Goal: Information Seeking & Learning: Learn about a topic

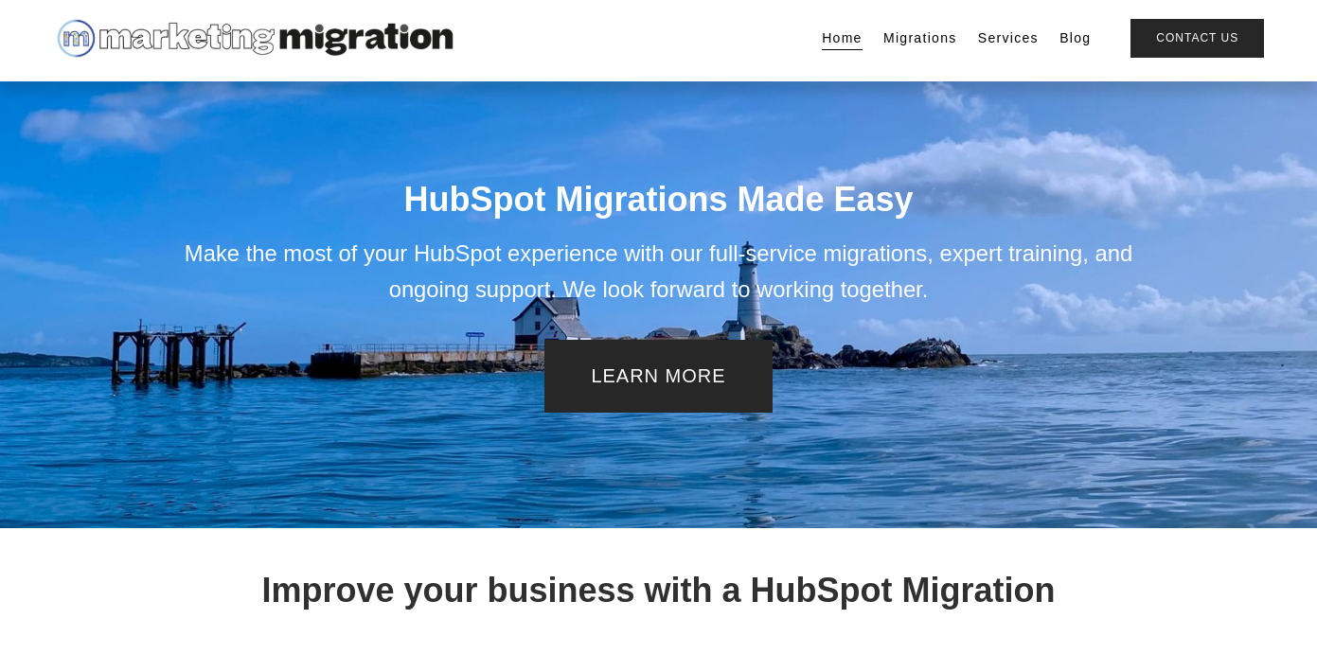
click at [991, 38] on link "Services" at bounding box center [1008, 38] width 61 height 27
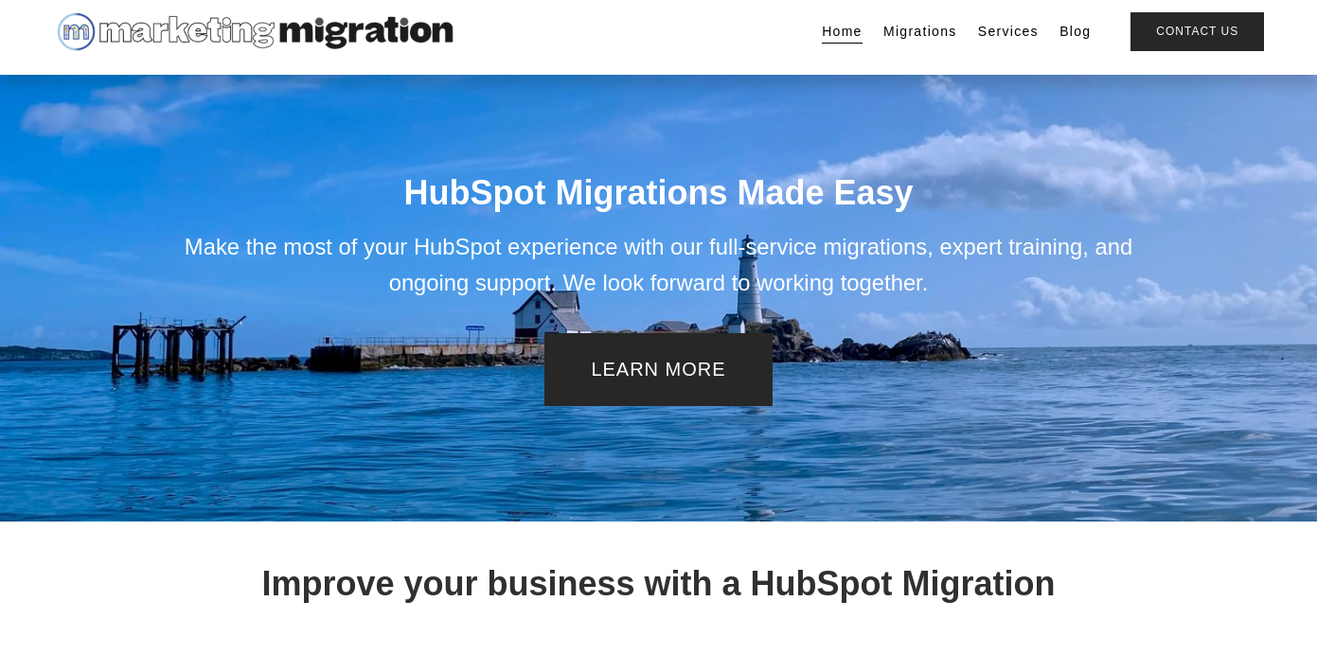
scroll to position [12, 0]
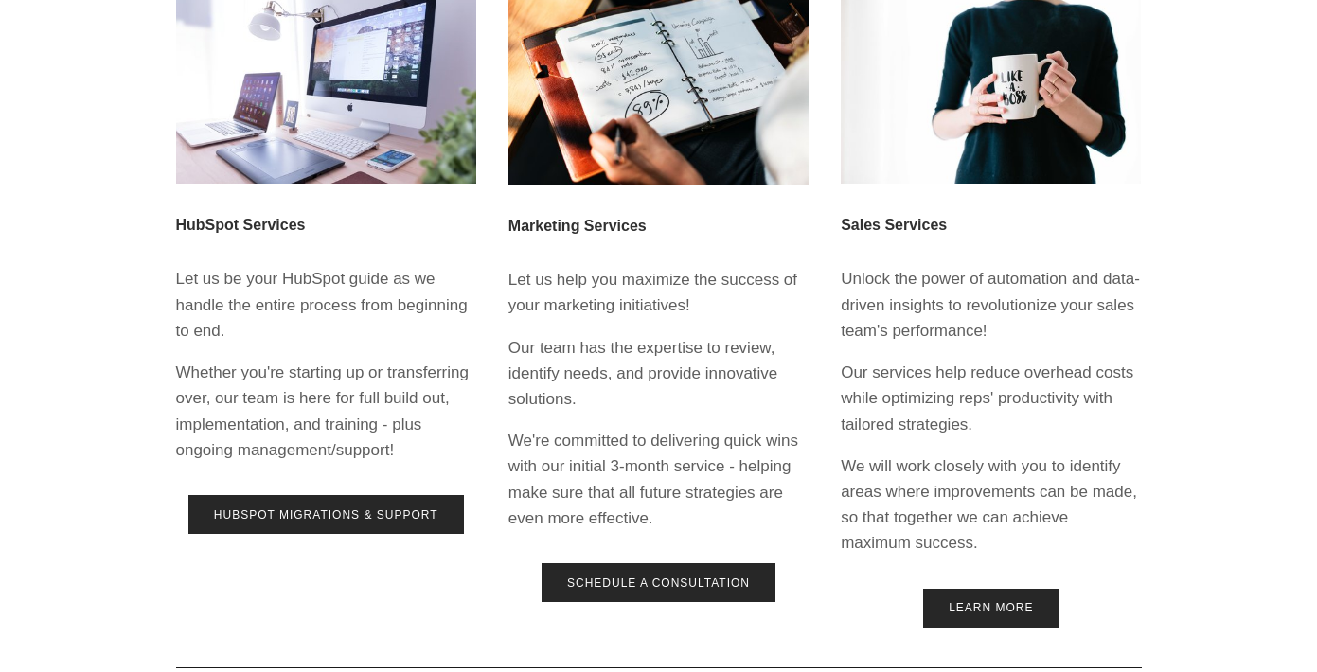
scroll to position [328, 0]
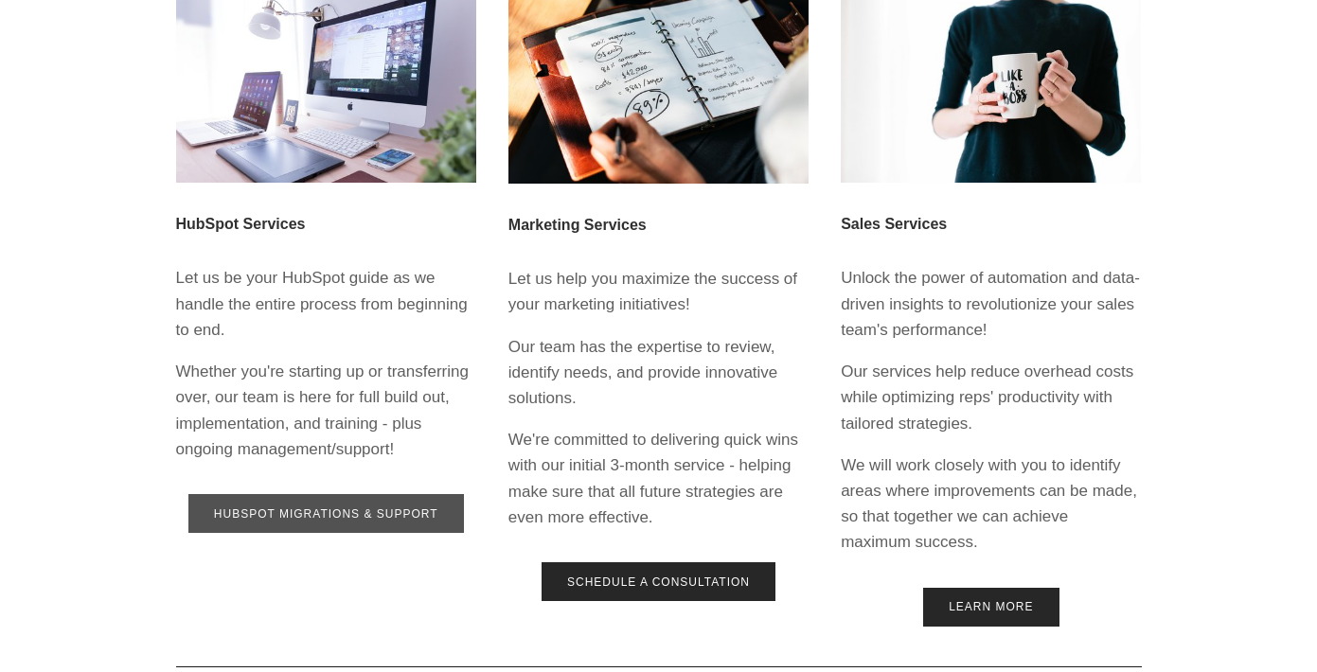
click at [279, 524] on link "HubSpot Migrations & Support" at bounding box center [326, 513] width 276 height 39
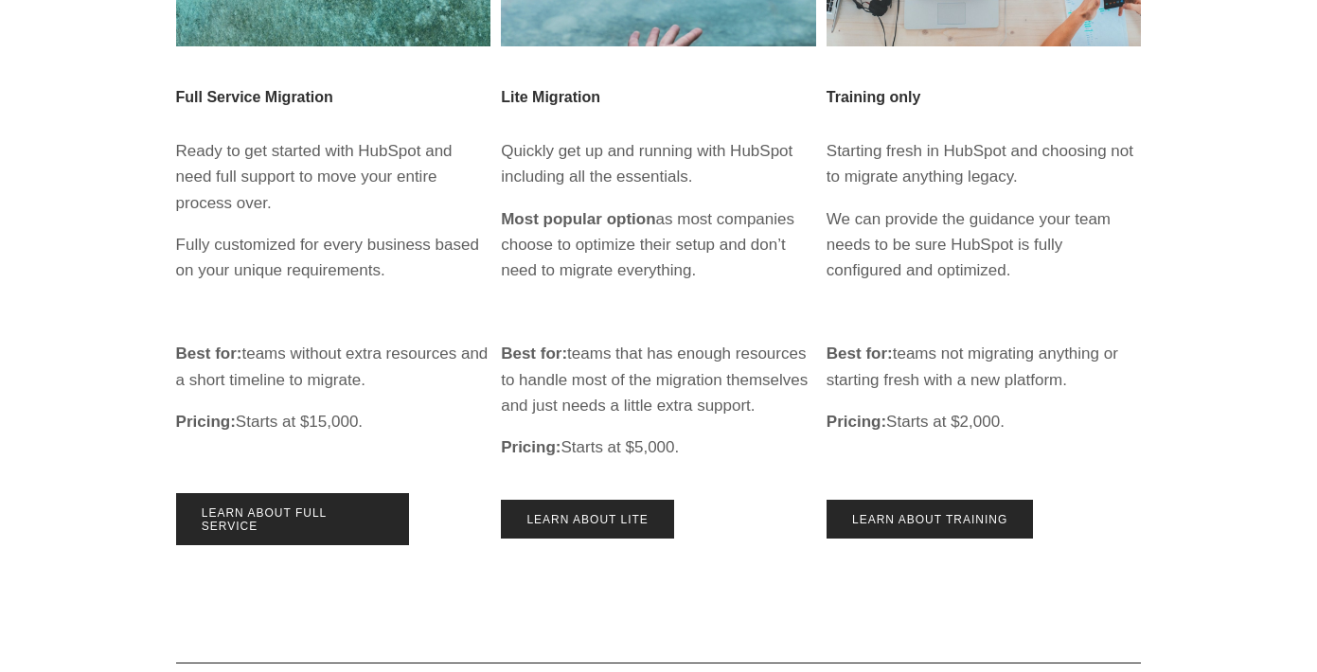
scroll to position [535, 0]
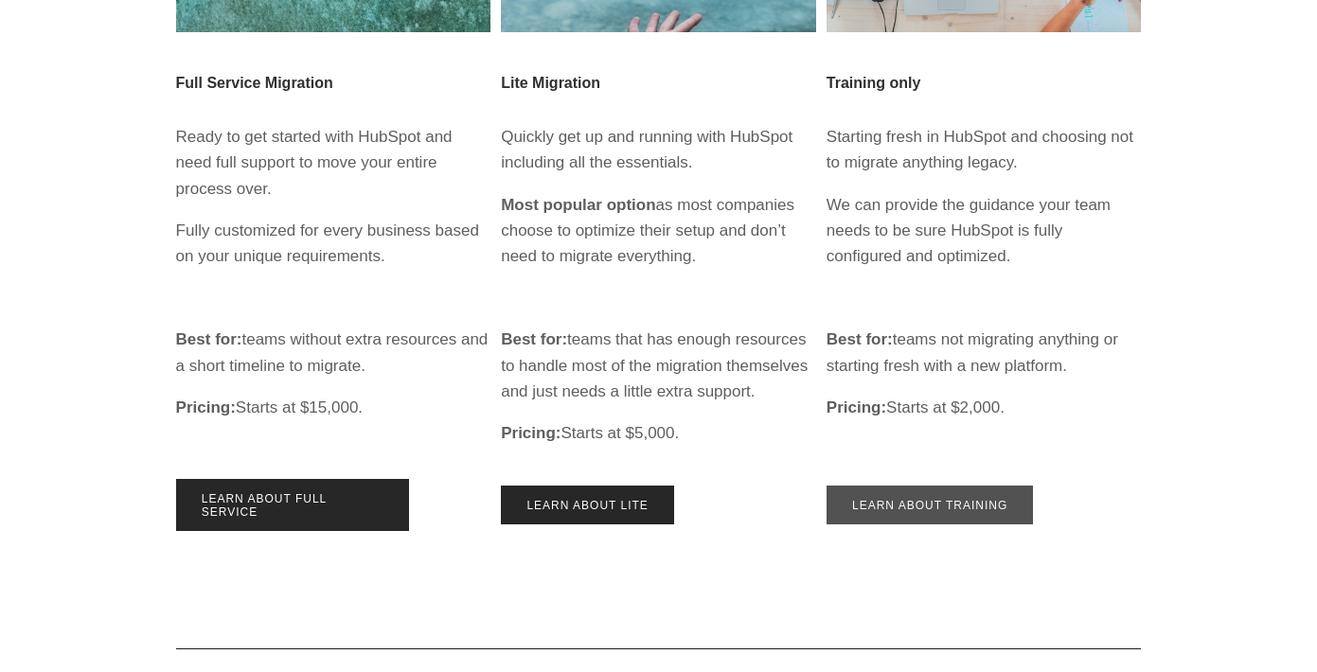
click at [956, 509] on link "Learn about training" at bounding box center [930, 505] width 207 height 39
